Goal: Communication & Community: Answer question/provide support

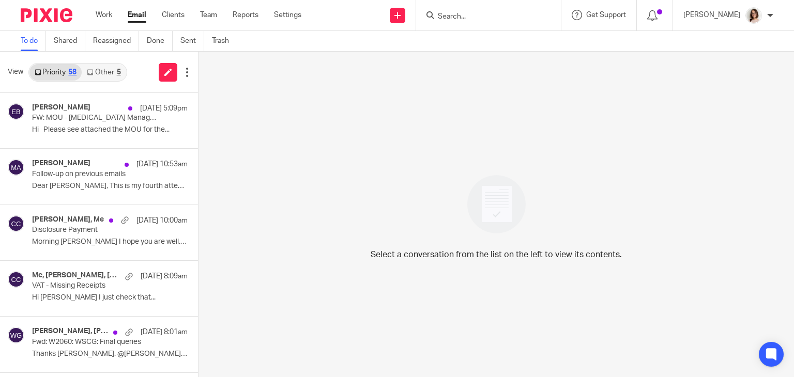
click at [140, 17] on link "Email" at bounding box center [137, 15] width 19 height 10
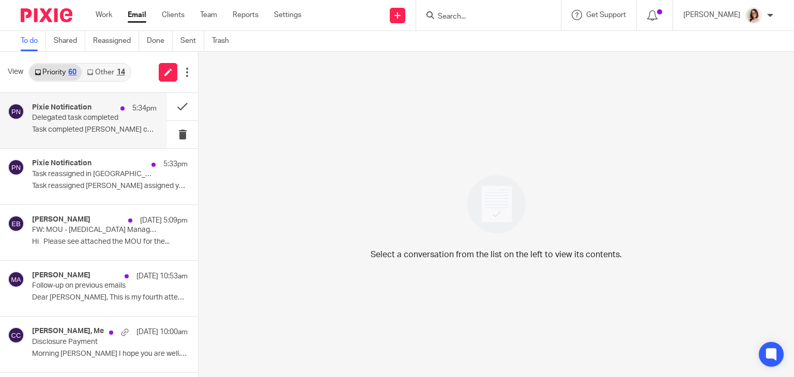
click at [54, 134] on p "Task completed Dave Bennett completed a task..." at bounding box center [94, 130] width 125 height 9
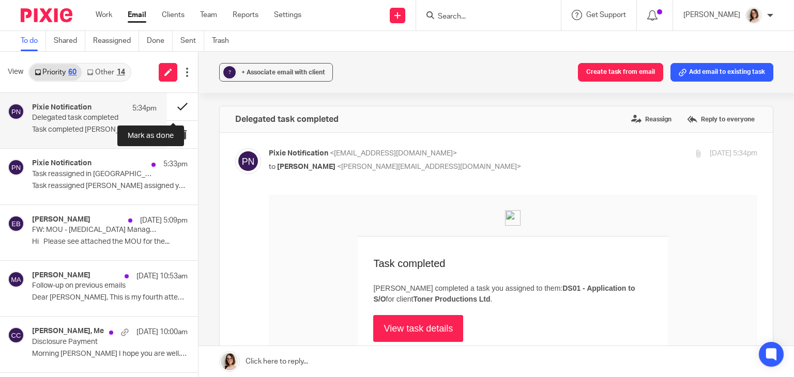
click at [179, 108] on button at bounding box center [182, 106] width 31 height 27
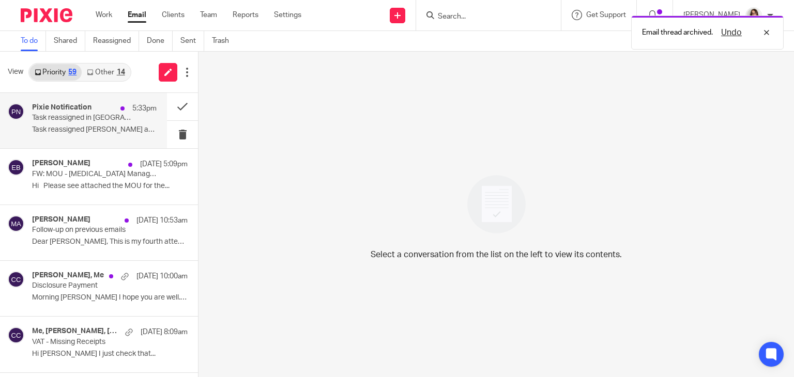
click at [107, 122] on p "Task reassigned in Pixie" at bounding box center [82, 118] width 100 height 9
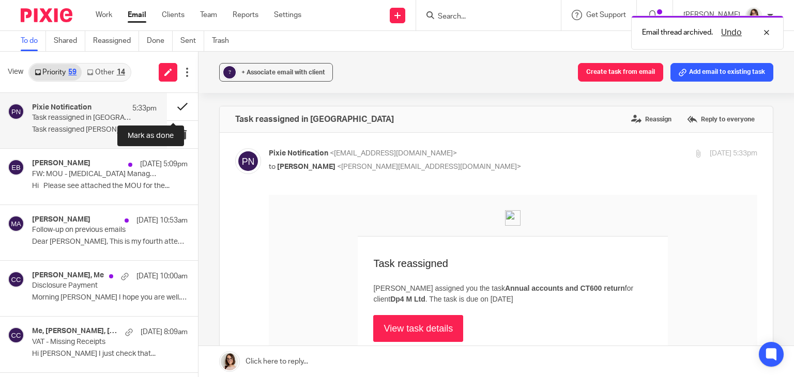
click at [171, 106] on button at bounding box center [182, 106] width 31 height 27
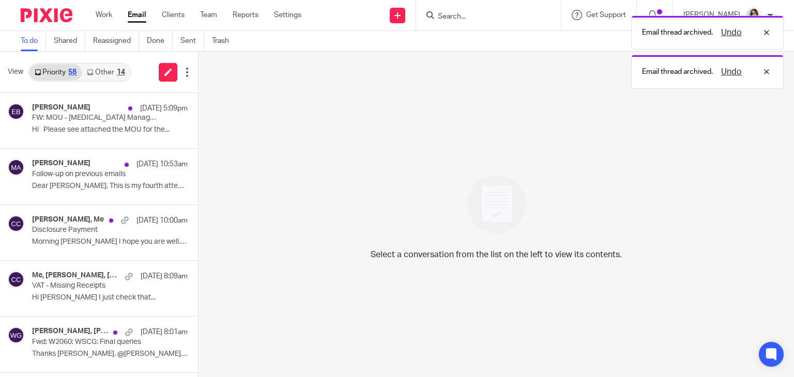
click at [99, 71] on link "Other 14" at bounding box center [106, 72] width 48 height 17
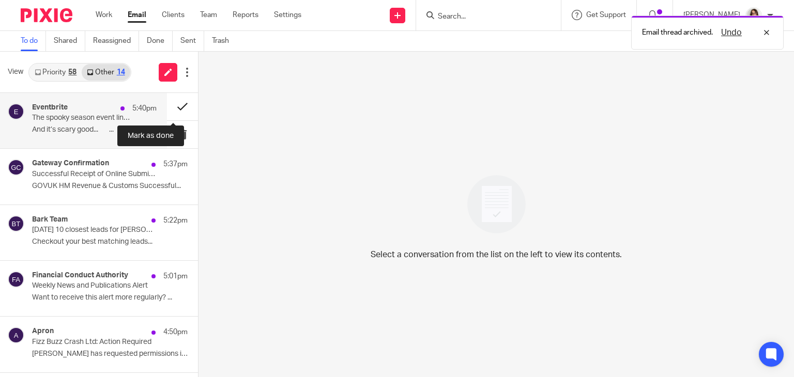
click at [168, 110] on button at bounding box center [182, 106] width 31 height 27
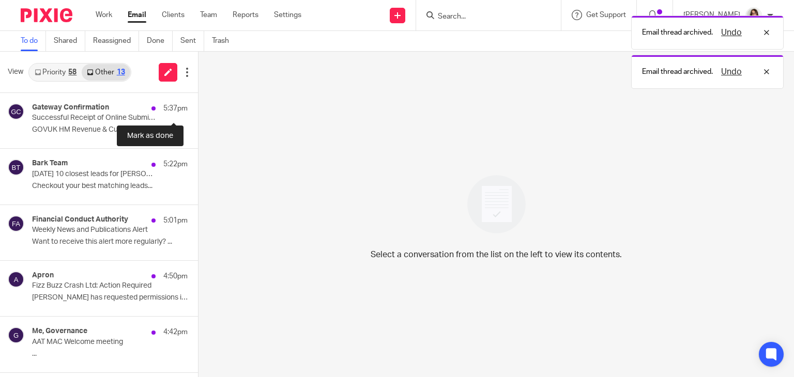
click at [198, 110] on button at bounding box center [202, 106] width 8 height 27
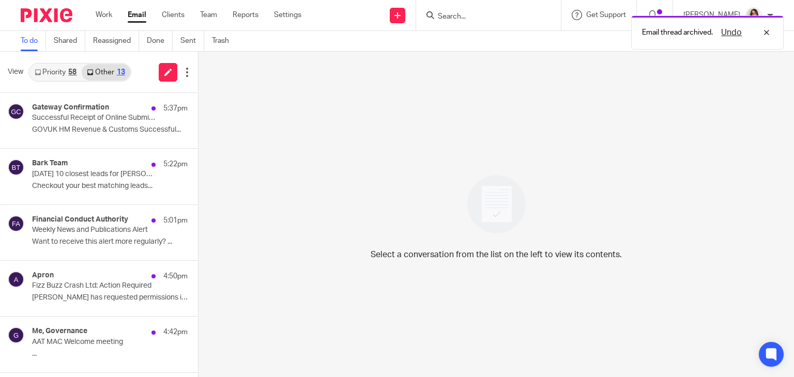
click at [198, 110] on button at bounding box center [202, 106] width 8 height 27
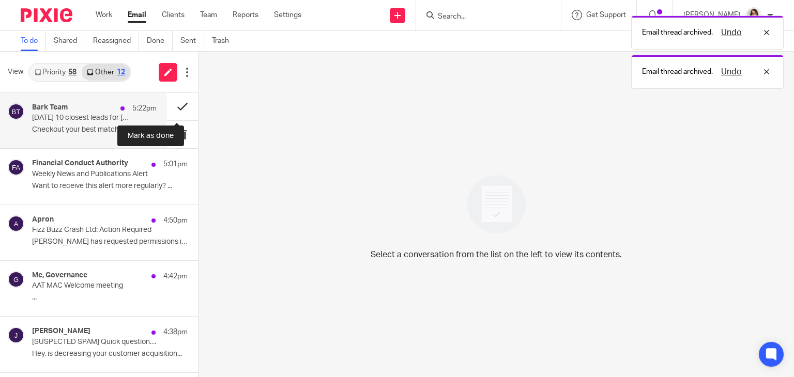
click at [172, 109] on button at bounding box center [182, 106] width 31 height 27
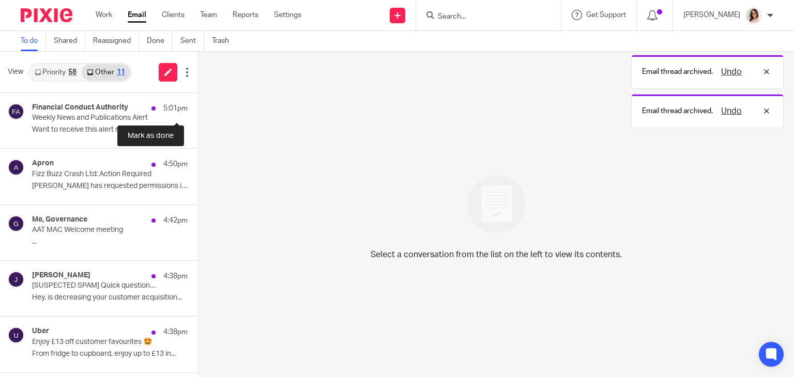
click at [198, 109] on button at bounding box center [202, 106] width 8 height 27
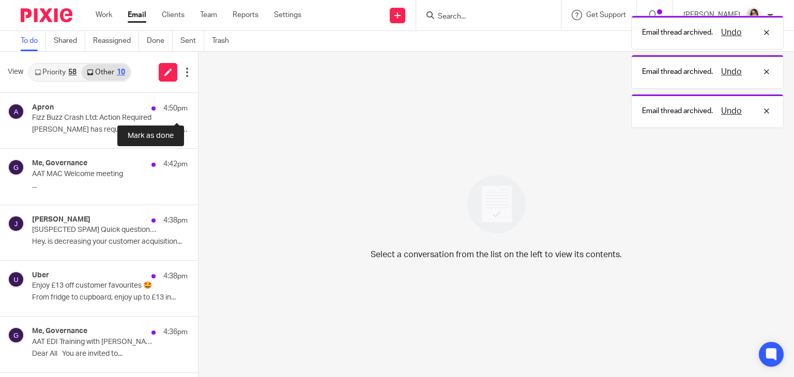
click at [198, 109] on button at bounding box center [202, 106] width 8 height 27
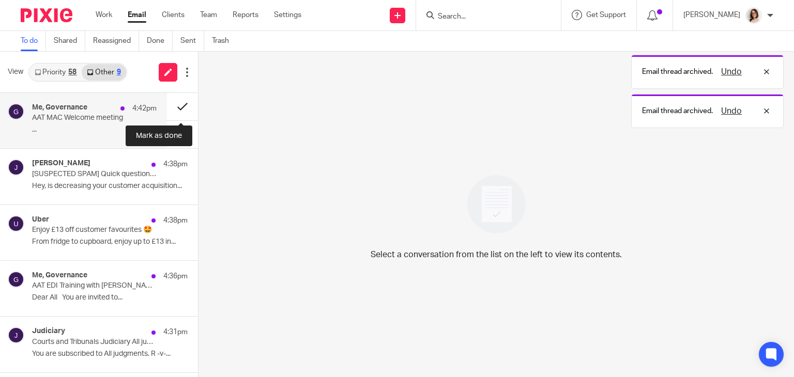
click at [179, 108] on button at bounding box center [182, 106] width 31 height 27
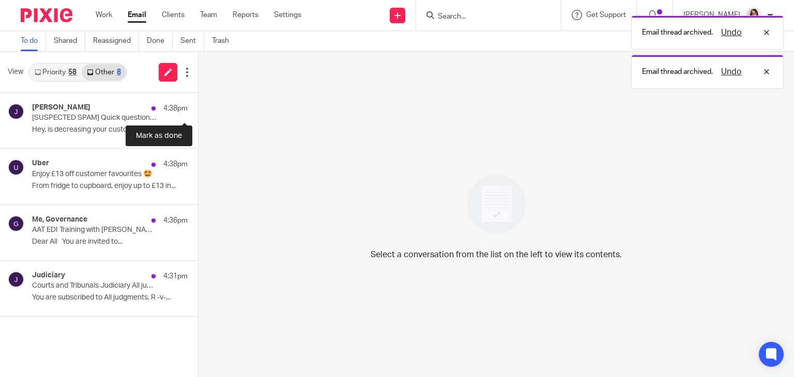
click at [198, 108] on button at bounding box center [202, 106] width 8 height 27
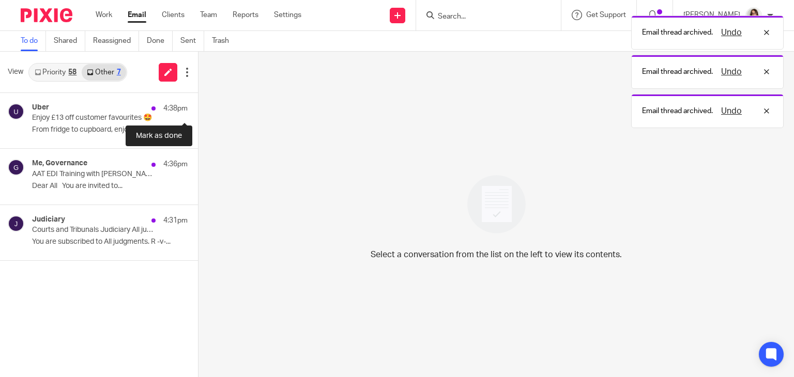
click at [198, 108] on button at bounding box center [202, 106] width 8 height 27
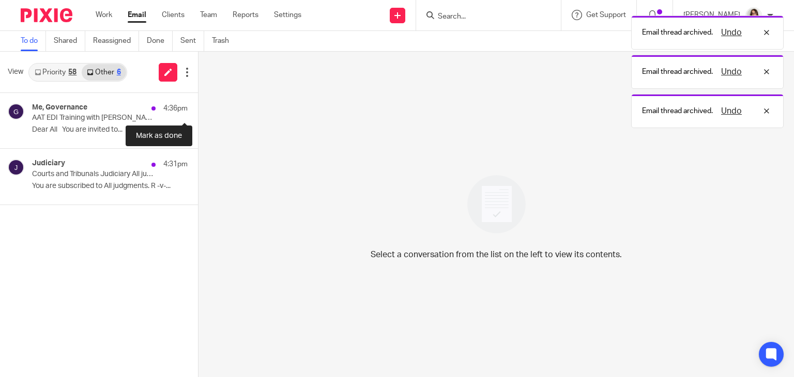
click at [198, 108] on button at bounding box center [202, 106] width 8 height 27
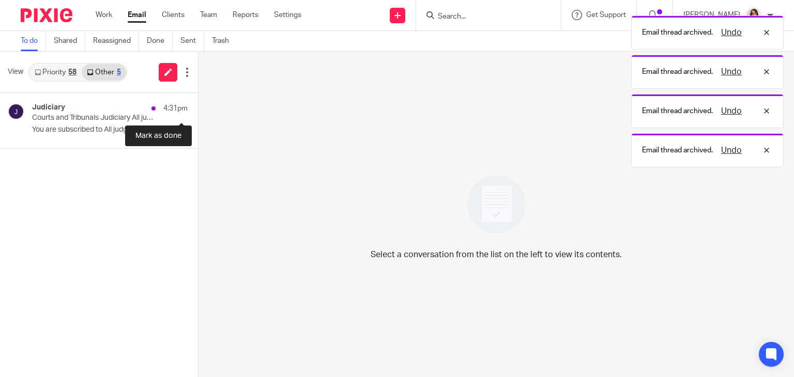
click at [198, 108] on button at bounding box center [202, 106] width 8 height 27
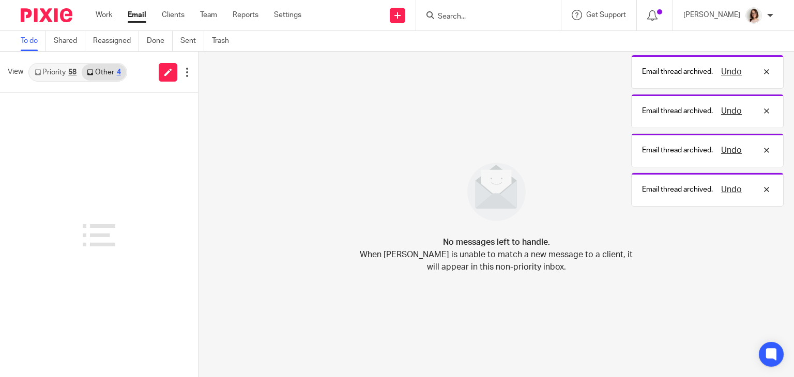
click at [134, 19] on link "Email" at bounding box center [137, 15] width 19 height 10
